Goal: Obtain resource: Download file/media

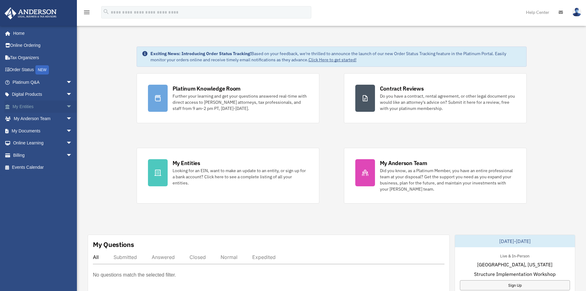
click at [66, 106] on span "arrow_drop_down" at bounding box center [72, 106] width 12 height 13
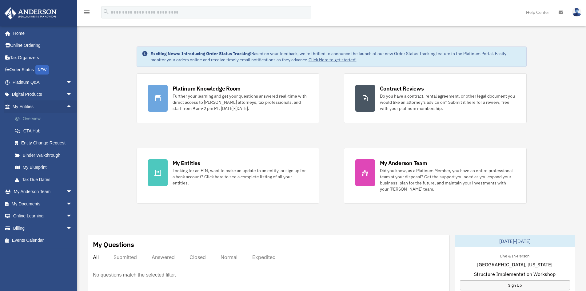
click at [29, 117] on link "Overview" at bounding box center [45, 119] width 73 height 12
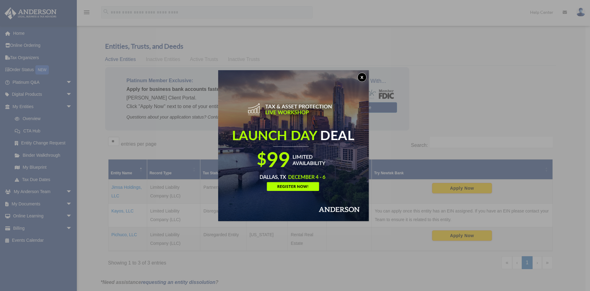
click at [364, 77] on button "x" at bounding box center [362, 77] width 9 height 9
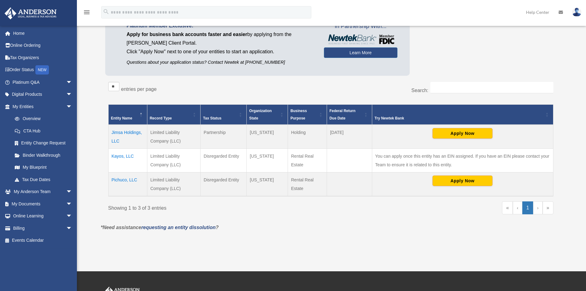
scroll to position [62, 0]
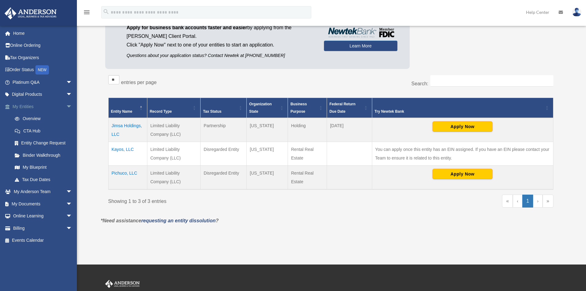
click at [66, 105] on span "arrow_drop_down" at bounding box center [72, 106] width 12 height 13
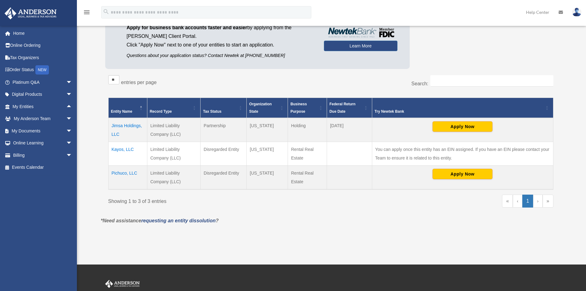
scroll to position [0, 0]
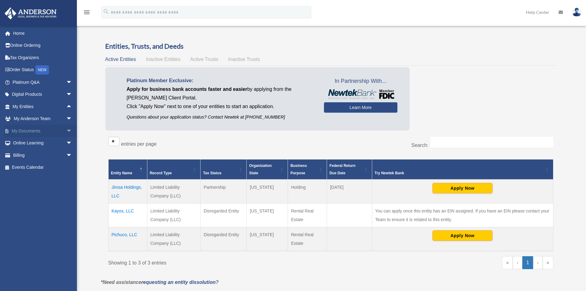
click at [29, 131] on link "My Documents arrow_drop_down" at bounding box center [42, 131] width 77 height 12
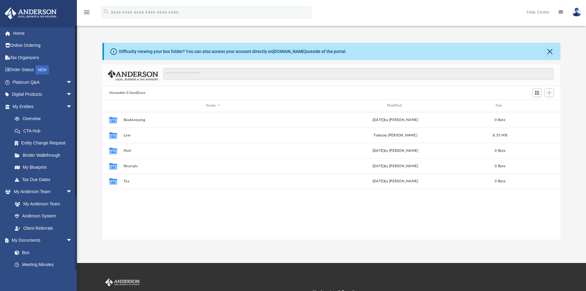
scroll to position [135, 453]
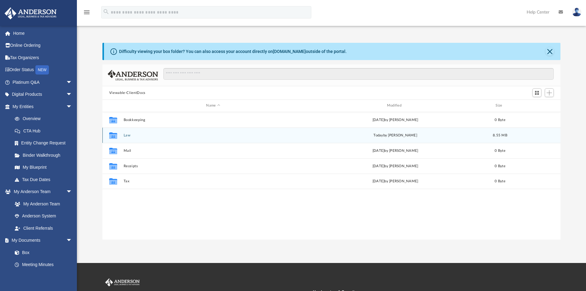
click at [125, 135] on button "Law" at bounding box center [212, 135] width 179 height 4
click at [134, 135] on button "Kayos, LLC" at bounding box center [212, 135] width 179 height 4
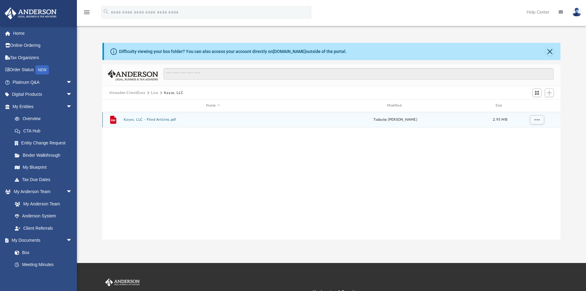
click at [167, 119] on button "Kayos, LLC - Filed Articles.pdf" at bounding box center [212, 119] width 179 height 4
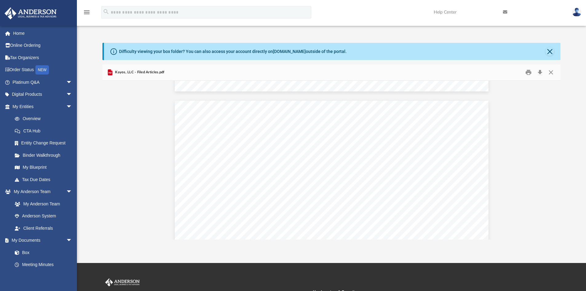
scroll to position [431, 0]
click at [550, 53] on button "Close" at bounding box center [549, 51] width 9 height 9
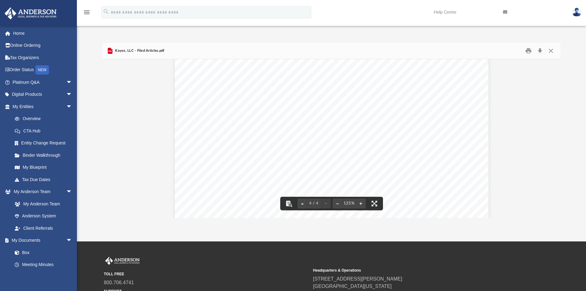
scroll to position [1256, 0]
click at [580, 10] on img at bounding box center [576, 12] width 9 height 9
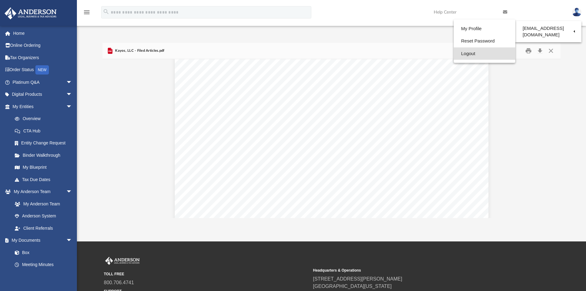
click at [468, 53] on link "Logout" at bounding box center [485, 53] width 62 height 13
